Goal: Information Seeking & Learning: Learn about a topic

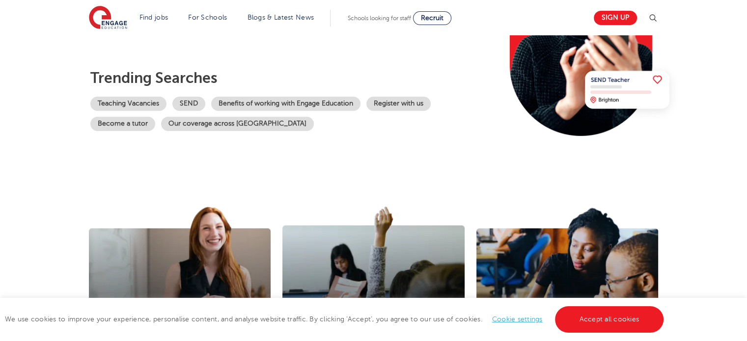
scroll to position [194, 0]
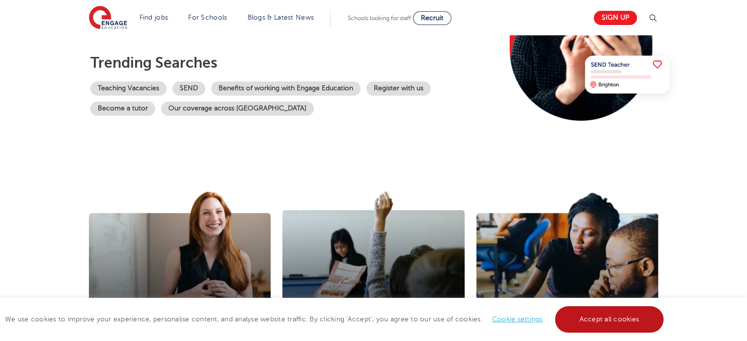
click at [579, 316] on link "Accept all cookies" at bounding box center [609, 319] width 109 height 27
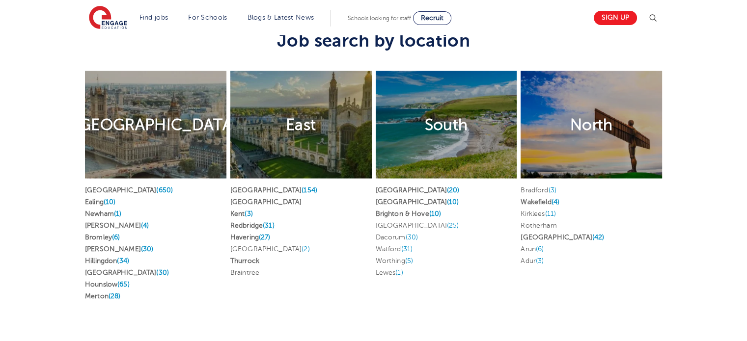
scroll to position [1885, 0]
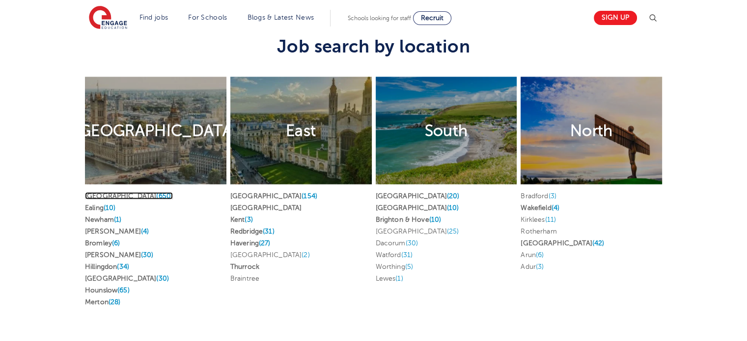
click at [108, 192] on link "[GEOGRAPHIC_DATA] (650)" at bounding box center [129, 195] width 88 height 7
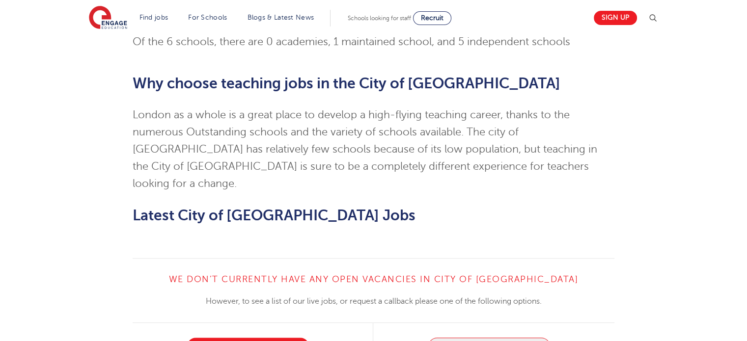
scroll to position [844, 0]
